Goal: Information Seeking & Learning: Learn about a topic

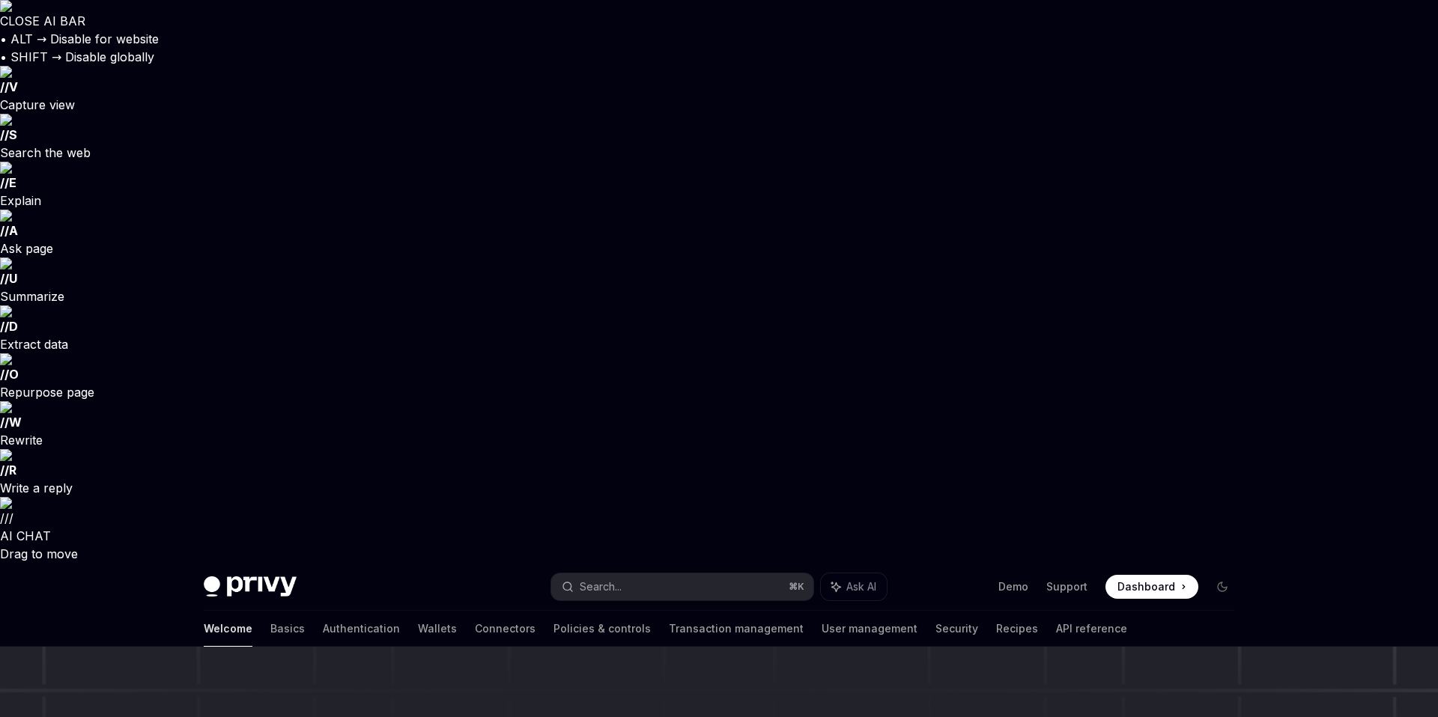
click at [617, 578] on div "Search..." at bounding box center [601, 587] width 42 height 18
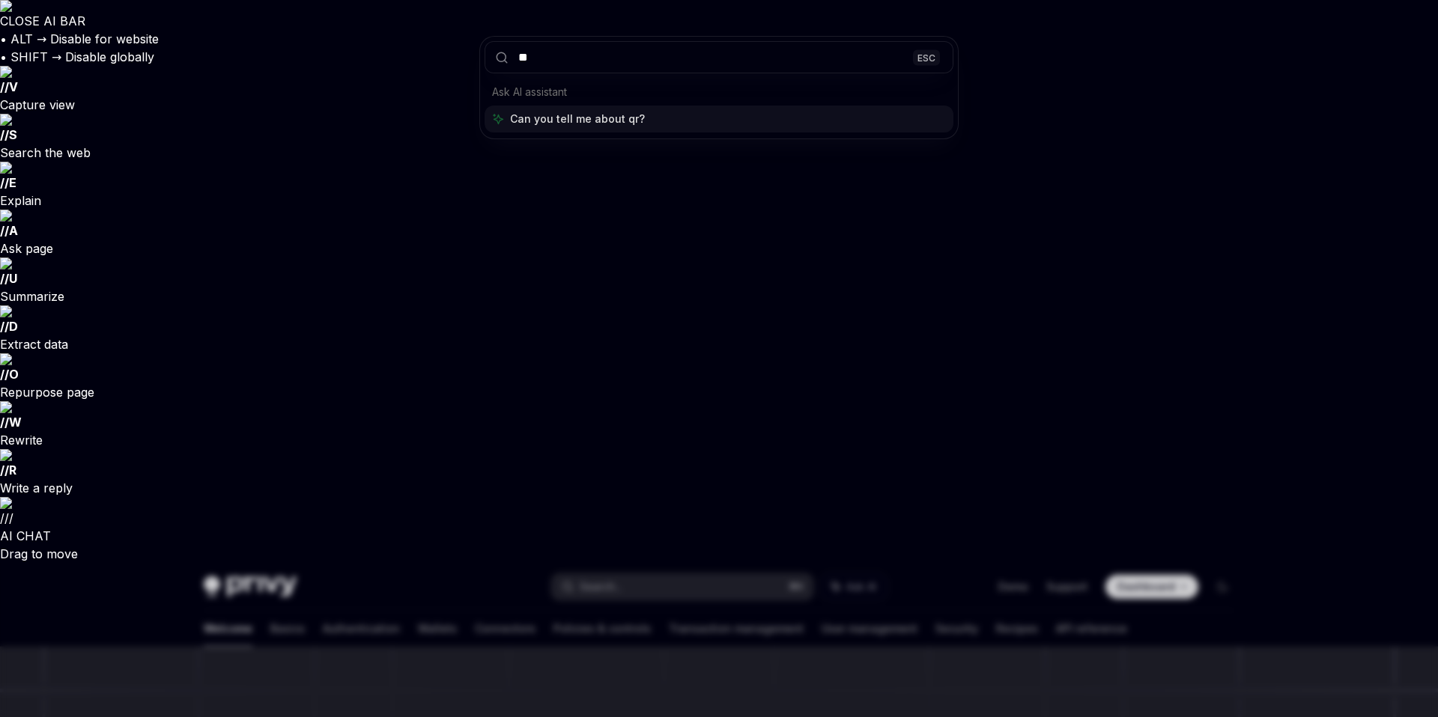
type input "*"
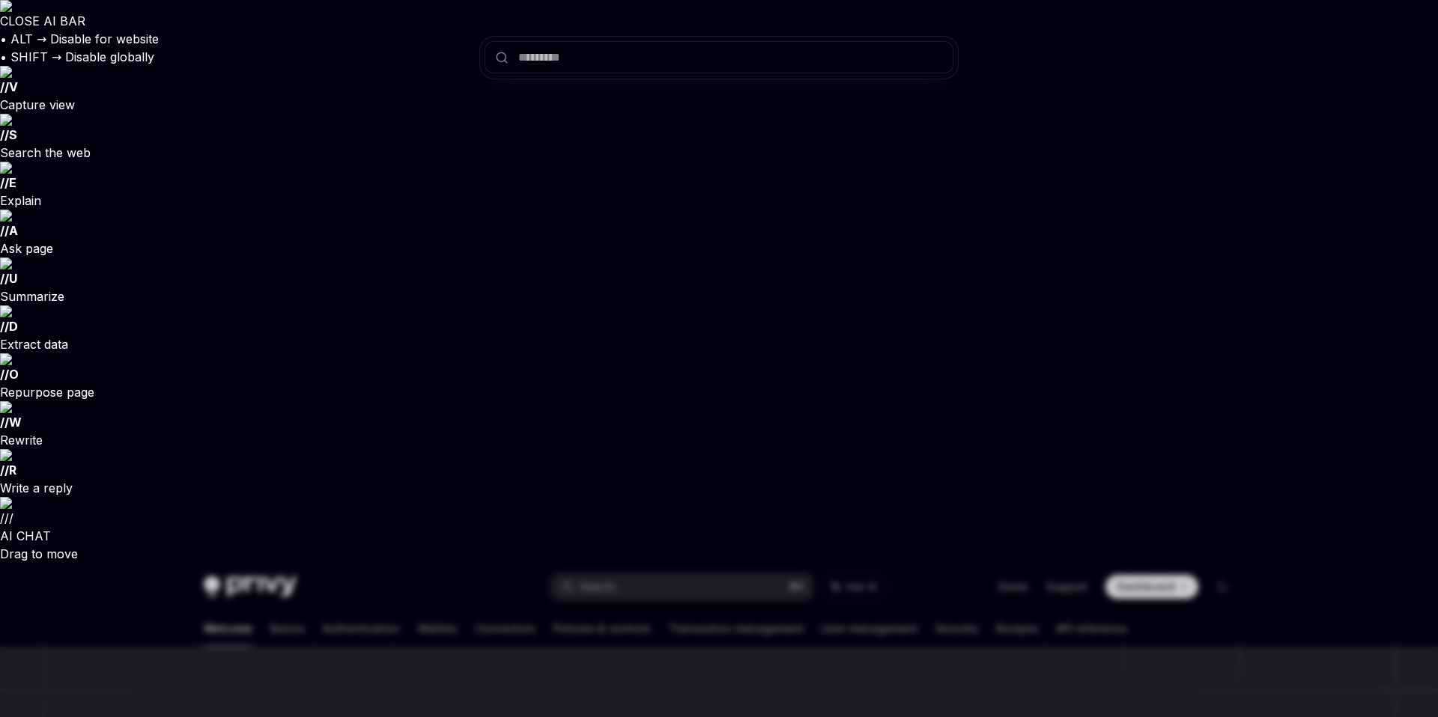
click at [395, 110] on div at bounding box center [719, 358] width 1438 height 717
click at [418, 611] on link "Wallets" at bounding box center [437, 629] width 39 height 36
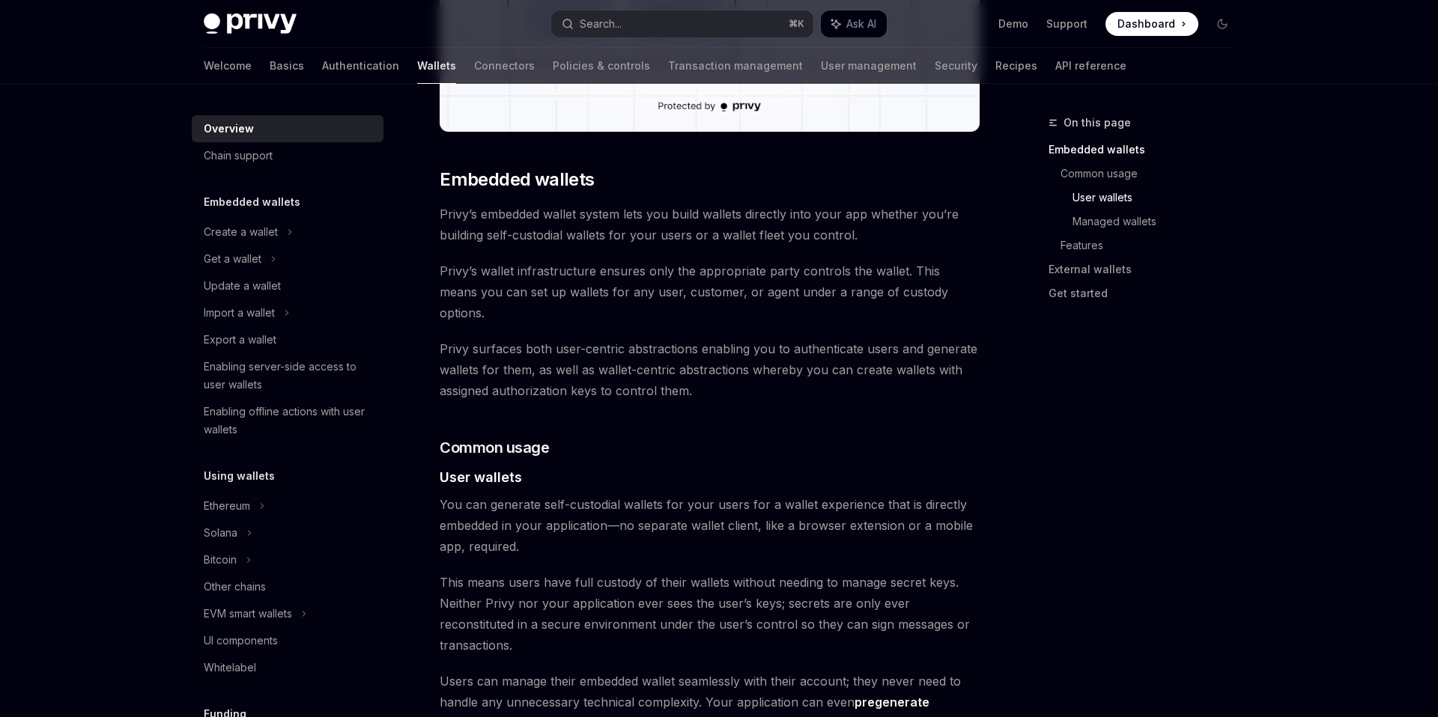
scroll to position [1030, 0]
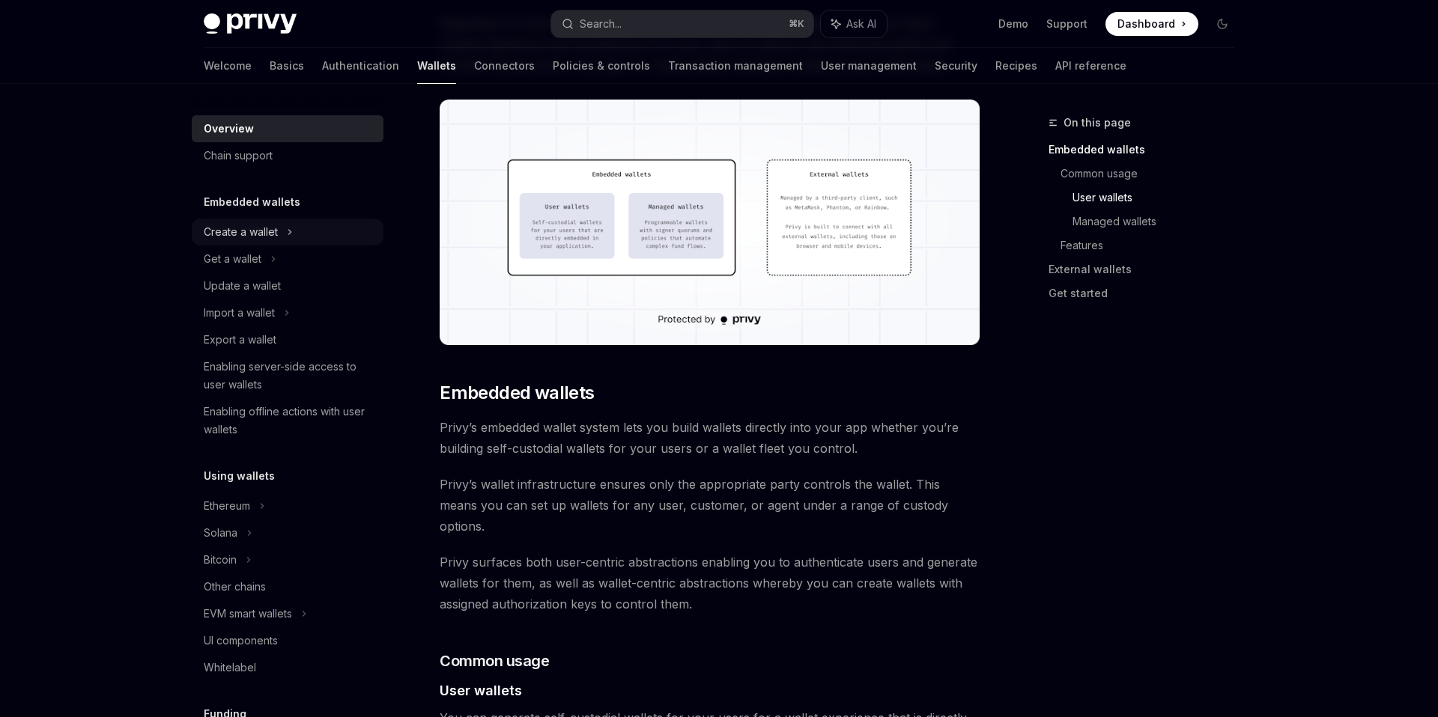
click at [251, 227] on div "Create a wallet" at bounding box center [241, 232] width 74 height 18
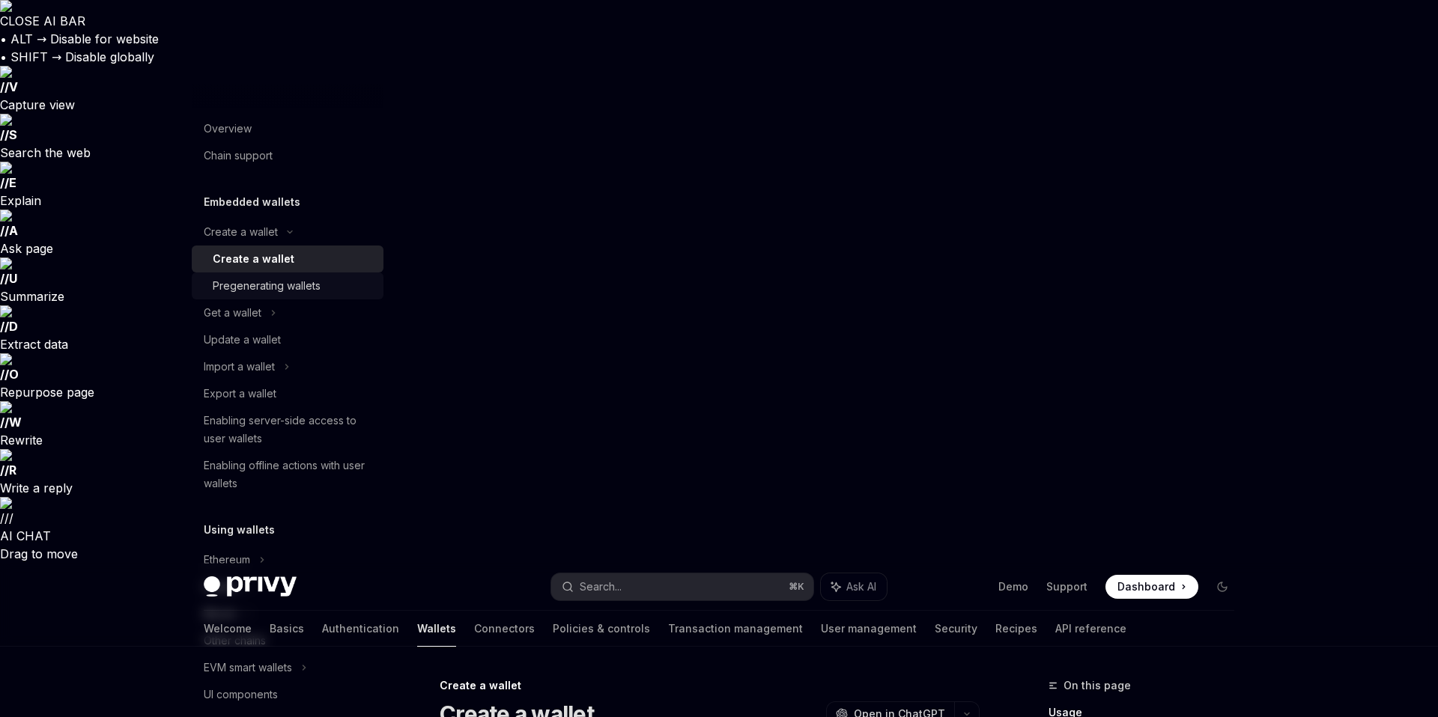
click at [239, 280] on div "Pregenerating wallets" at bounding box center [267, 286] width 108 height 18
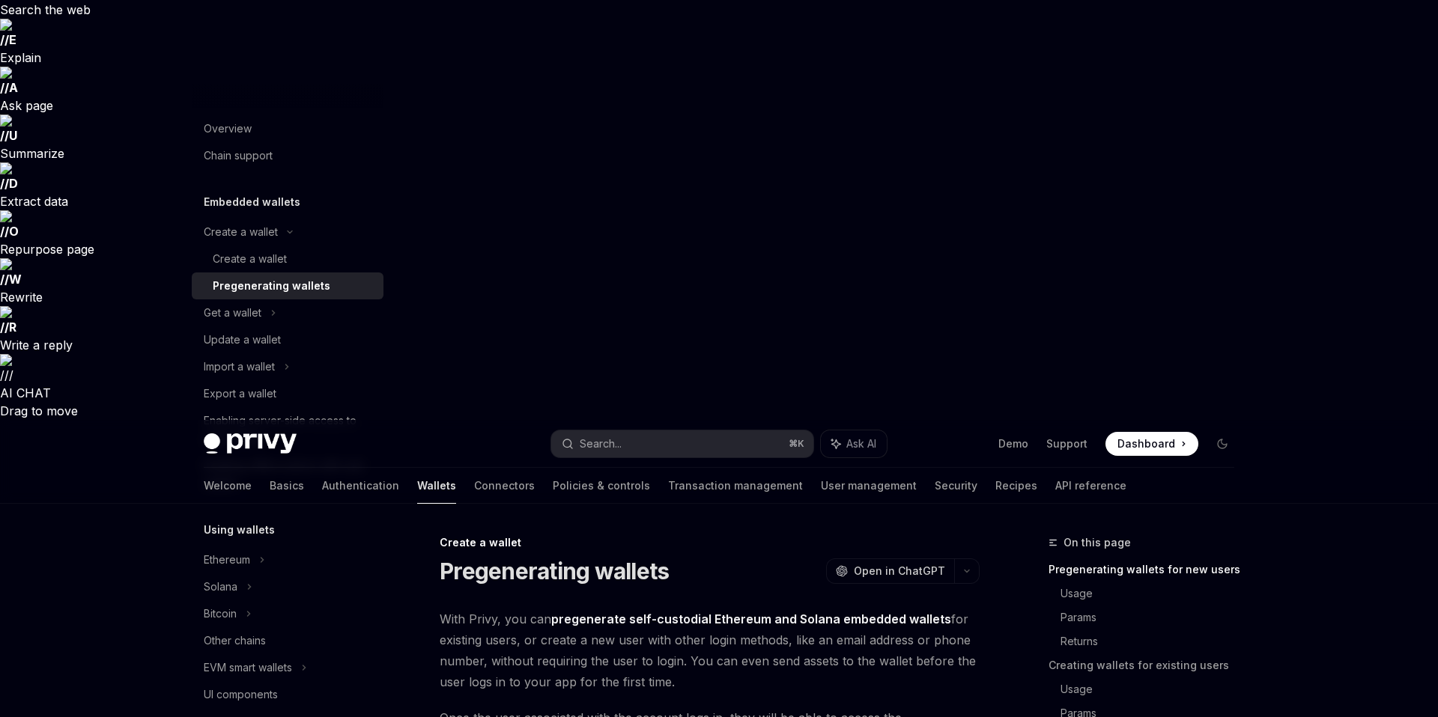
scroll to position [350, 0]
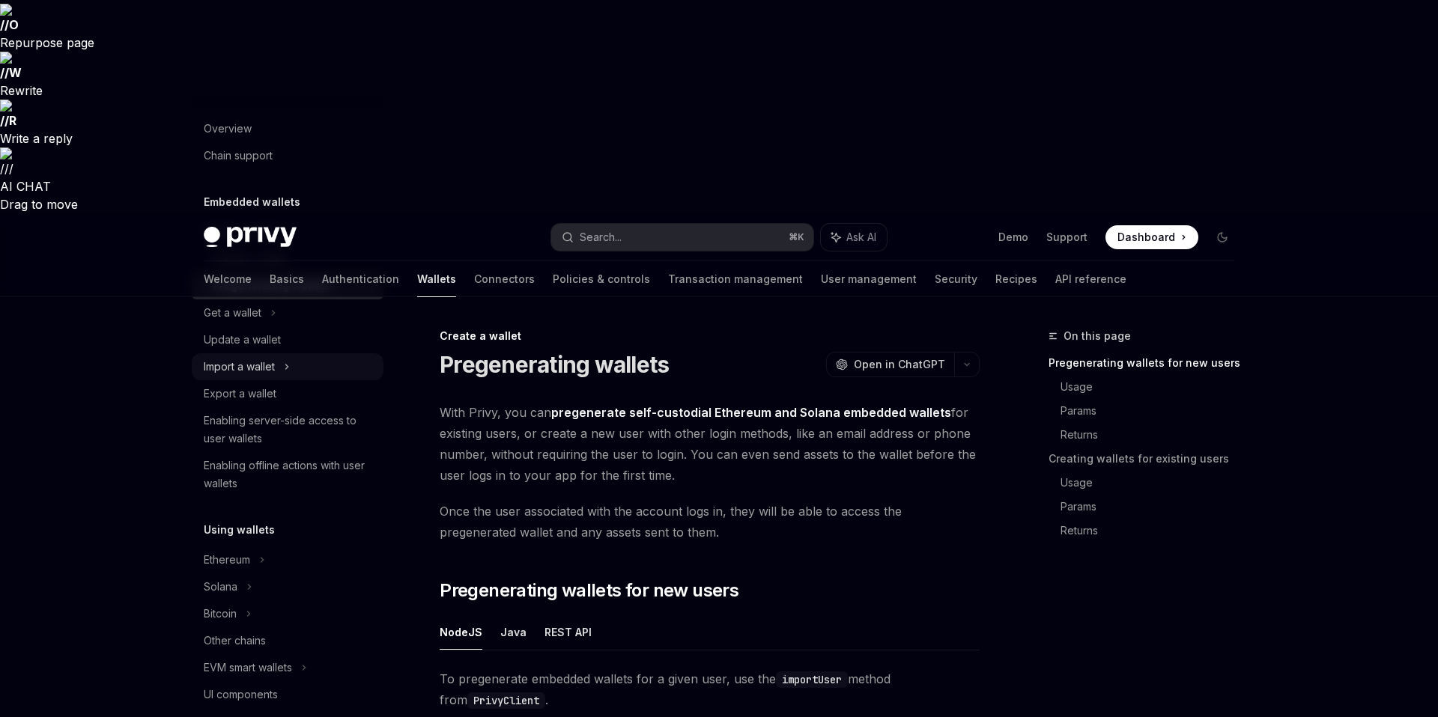
click at [344, 367] on div "Import a wallet" at bounding box center [288, 366] width 192 height 27
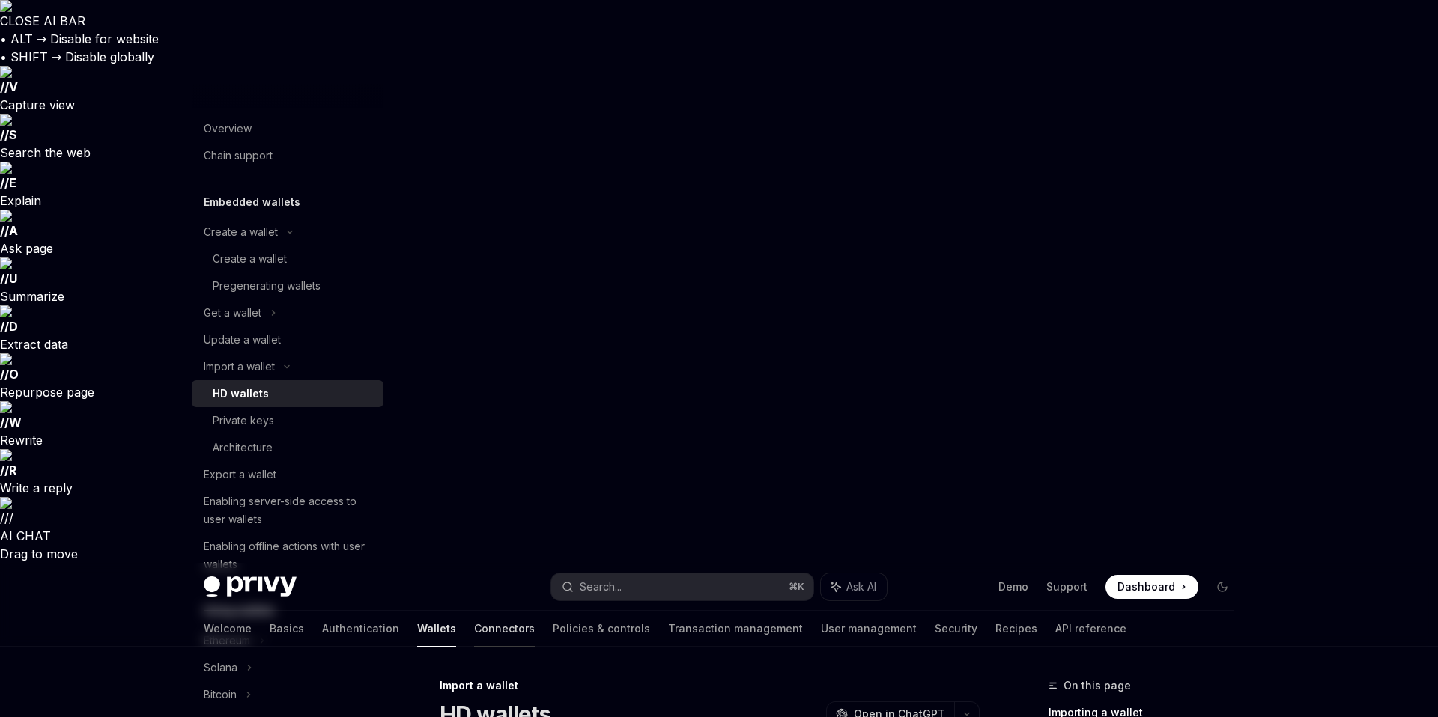
click at [474, 611] on link "Connectors" at bounding box center [504, 629] width 61 height 36
type textarea "*"
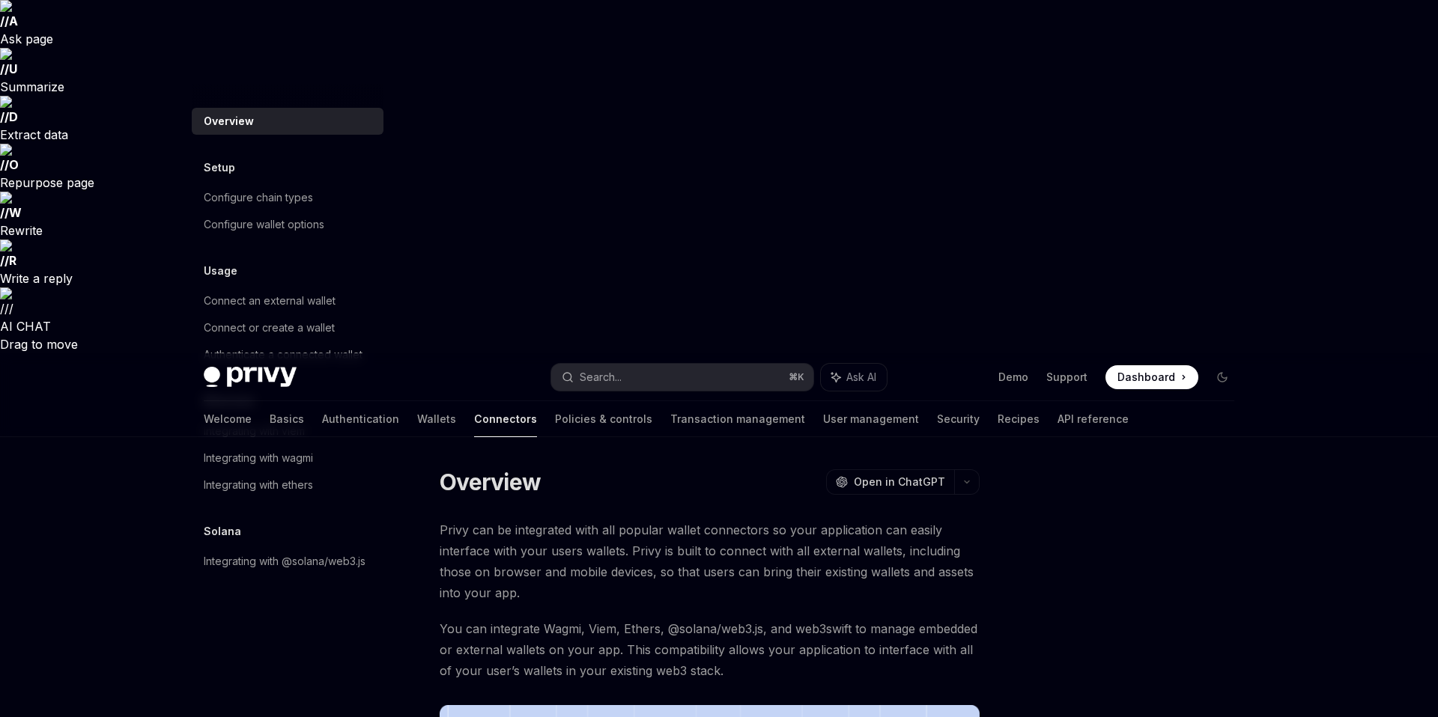
scroll to position [243, 0]
